Goal: Browse casually: Explore the website without a specific task or goal

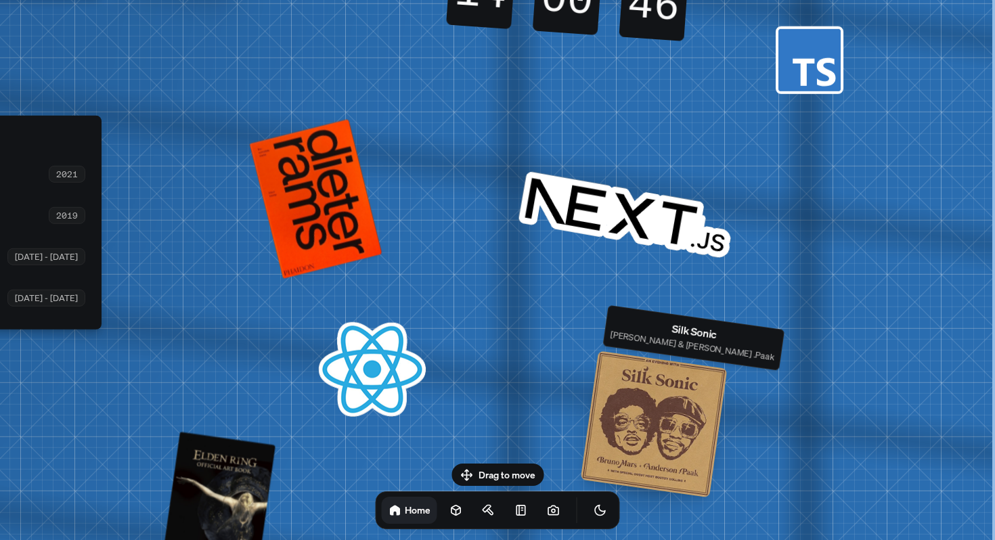
click at [656, 457] on div at bounding box center [654, 423] width 147 height 147
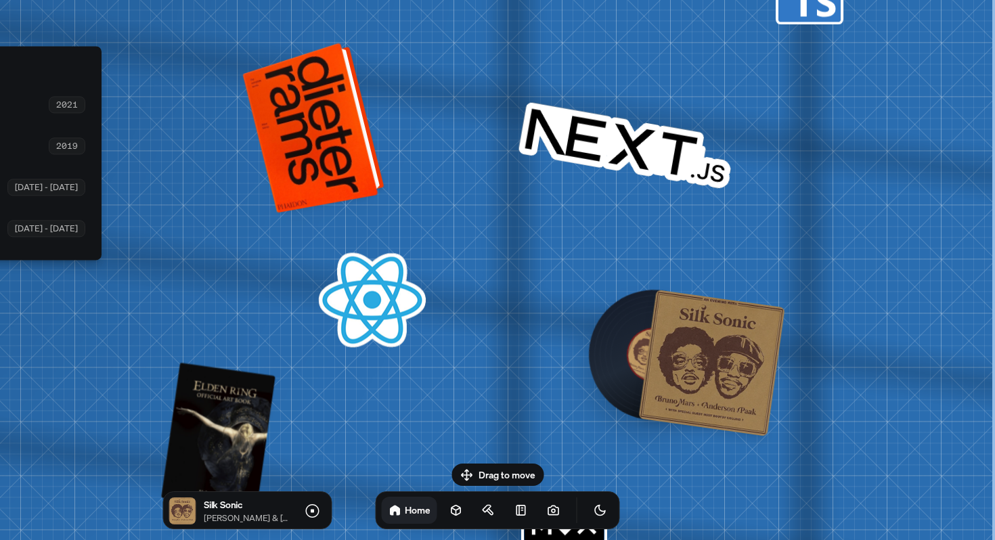
click at [319, 79] on div at bounding box center [315, 127] width 131 height 164
click at [320, 136] on div at bounding box center [315, 127] width 131 height 164
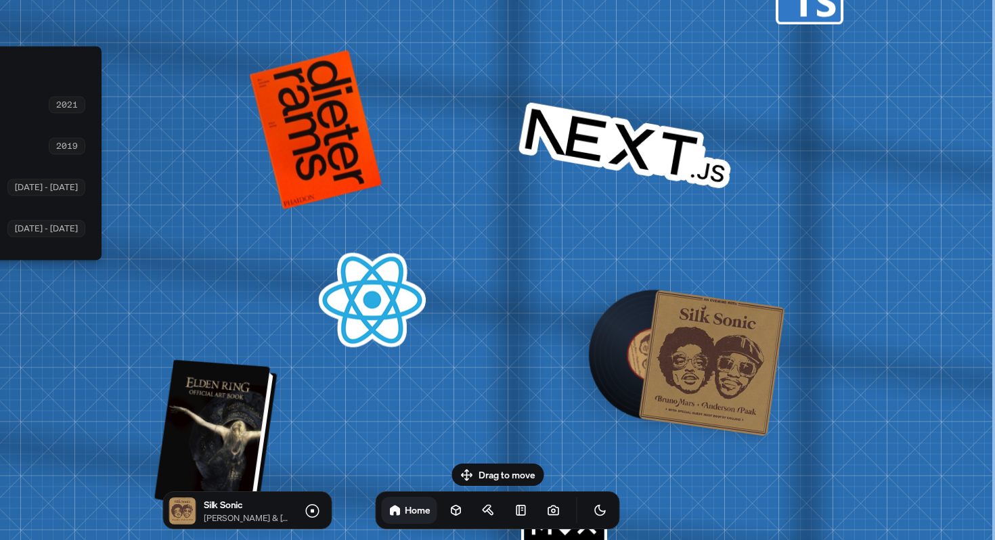
click at [246, 422] on div at bounding box center [218, 439] width 112 height 152
click at [233, 421] on div at bounding box center [218, 439] width 112 height 152
click at [214, 430] on div at bounding box center [218, 439] width 112 height 152
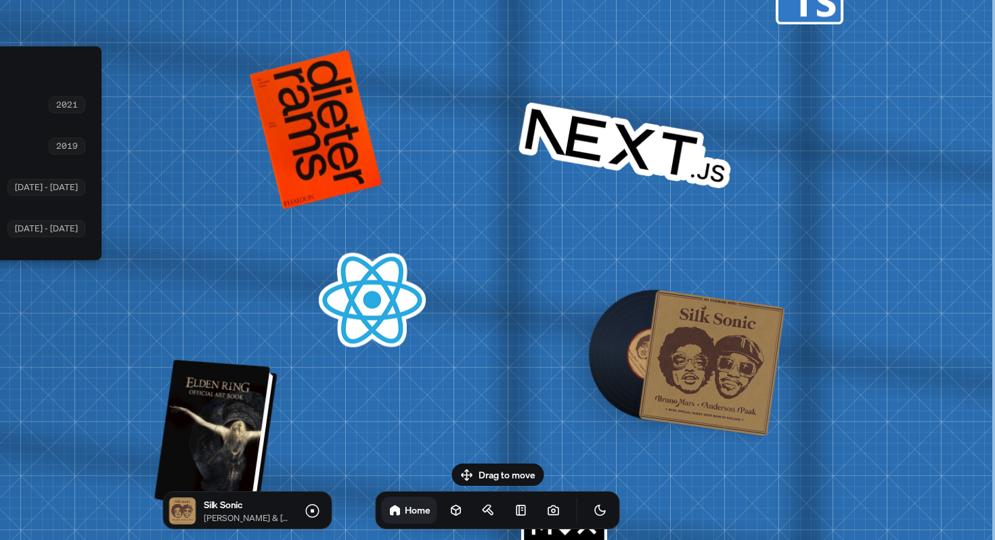
click at [214, 430] on div at bounding box center [218, 439] width 112 height 152
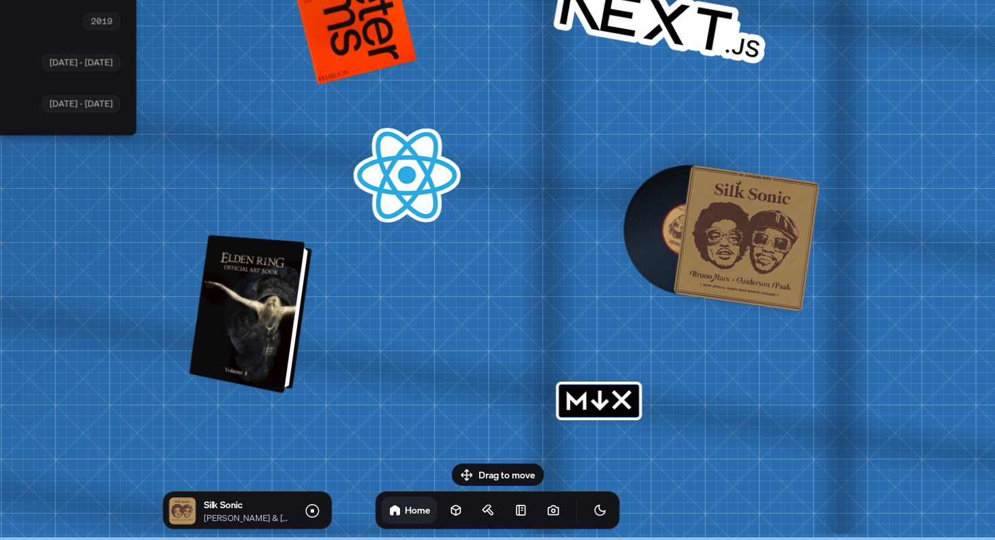
drag, startPoint x: 214, startPoint y: 430, endPoint x: 249, endPoint y: 296, distance: 138.5
click at [249, 296] on div at bounding box center [252, 314] width 112 height 152
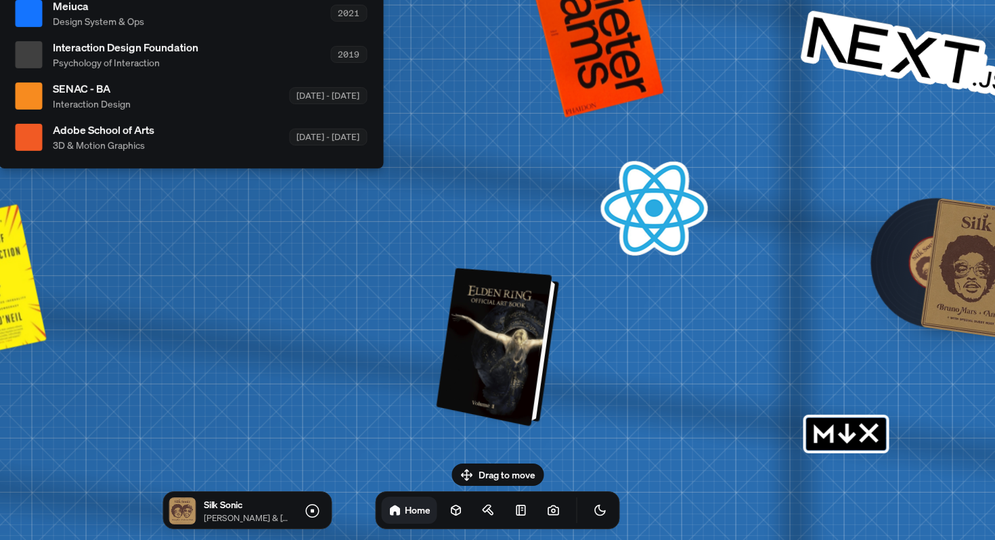
drag, startPoint x: 248, startPoint y: 303, endPoint x: 495, endPoint y: 336, distance: 249.2
click at [495, 336] on div at bounding box center [499, 347] width 112 height 152
click at [483, 333] on div at bounding box center [499, 347] width 112 height 152
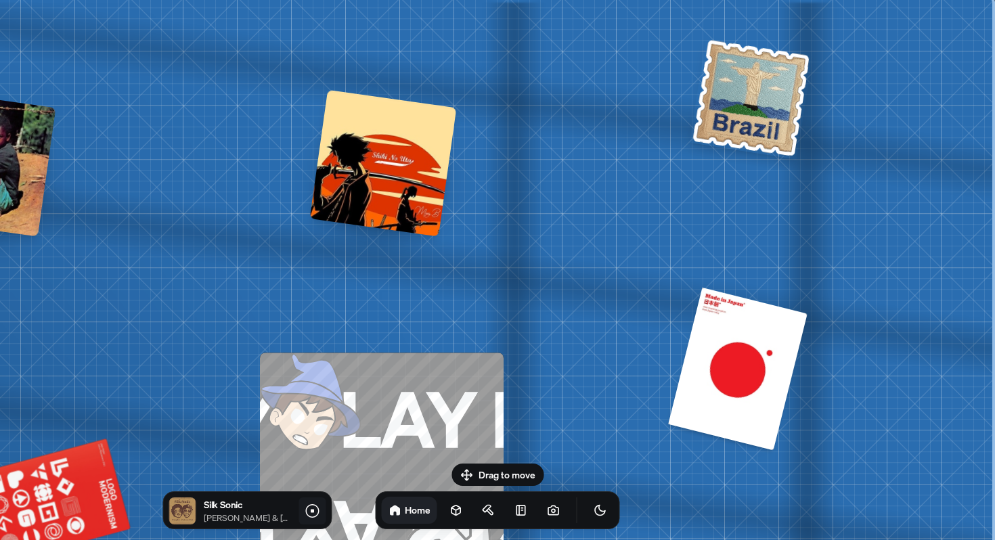
click at [317, 509] on icon at bounding box center [312, 511] width 14 height 14
